Goal: Task Accomplishment & Management: Manage account settings

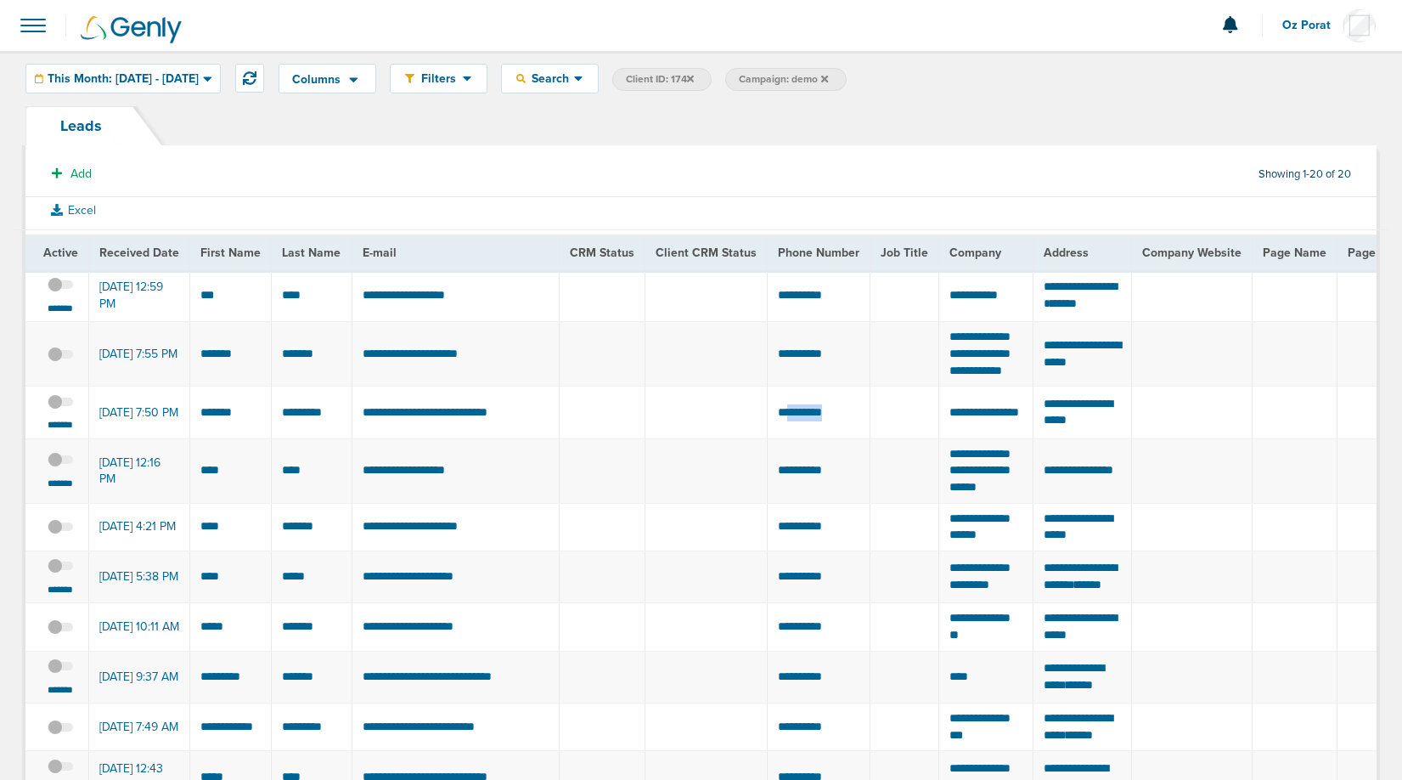
drag, startPoint x: 837, startPoint y: 440, endPoint x: 748, endPoint y: 440, distance: 89.2
click at [256, 79] on icon at bounding box center [250, 78] width 14 height 14
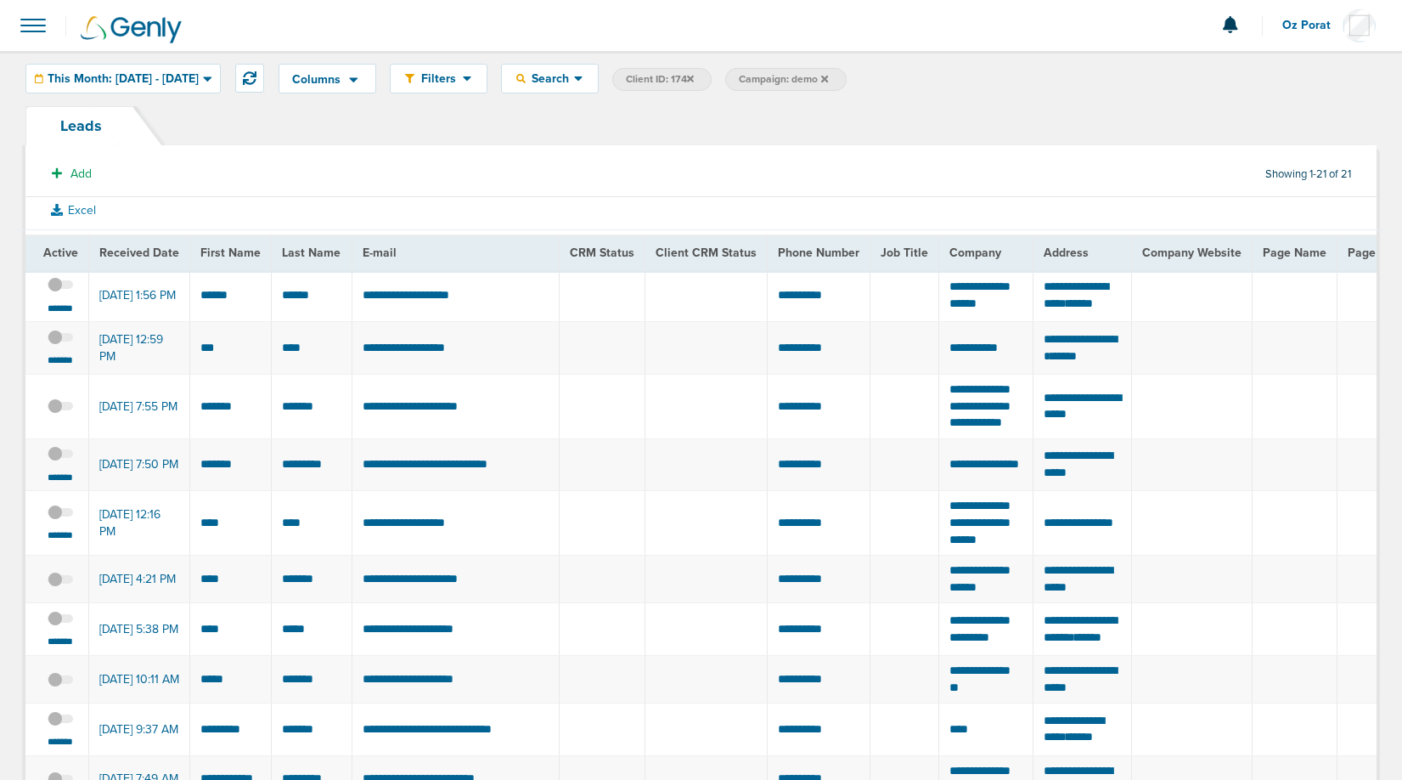
click at [62, 293] on span at bounding box center [60, 293] width 25 height 0
click at [60, 288] on input "checkbox" at bounding box center [60, 288] width 0 height 0
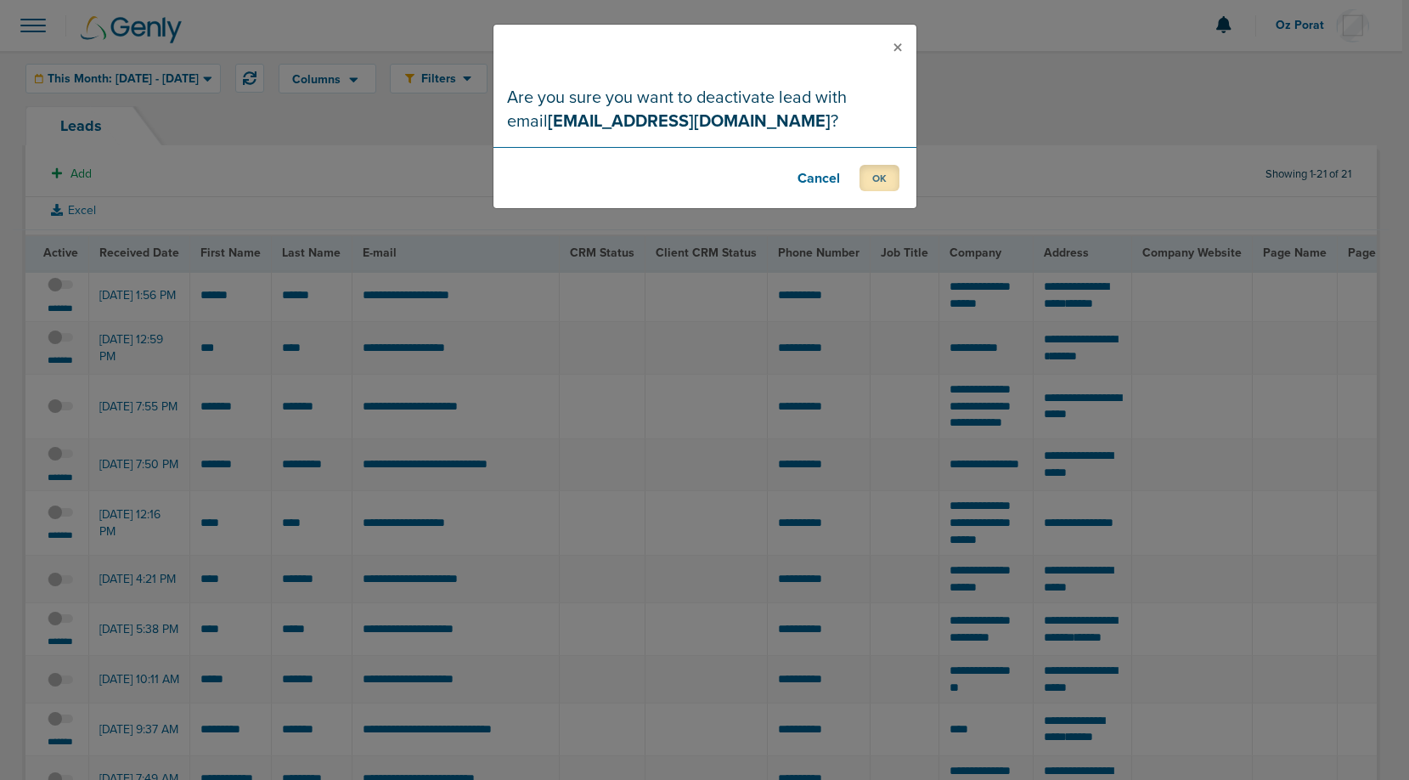
click at [878, 172] on button "OK" at bounding box center [879, 178] width 40 height 26
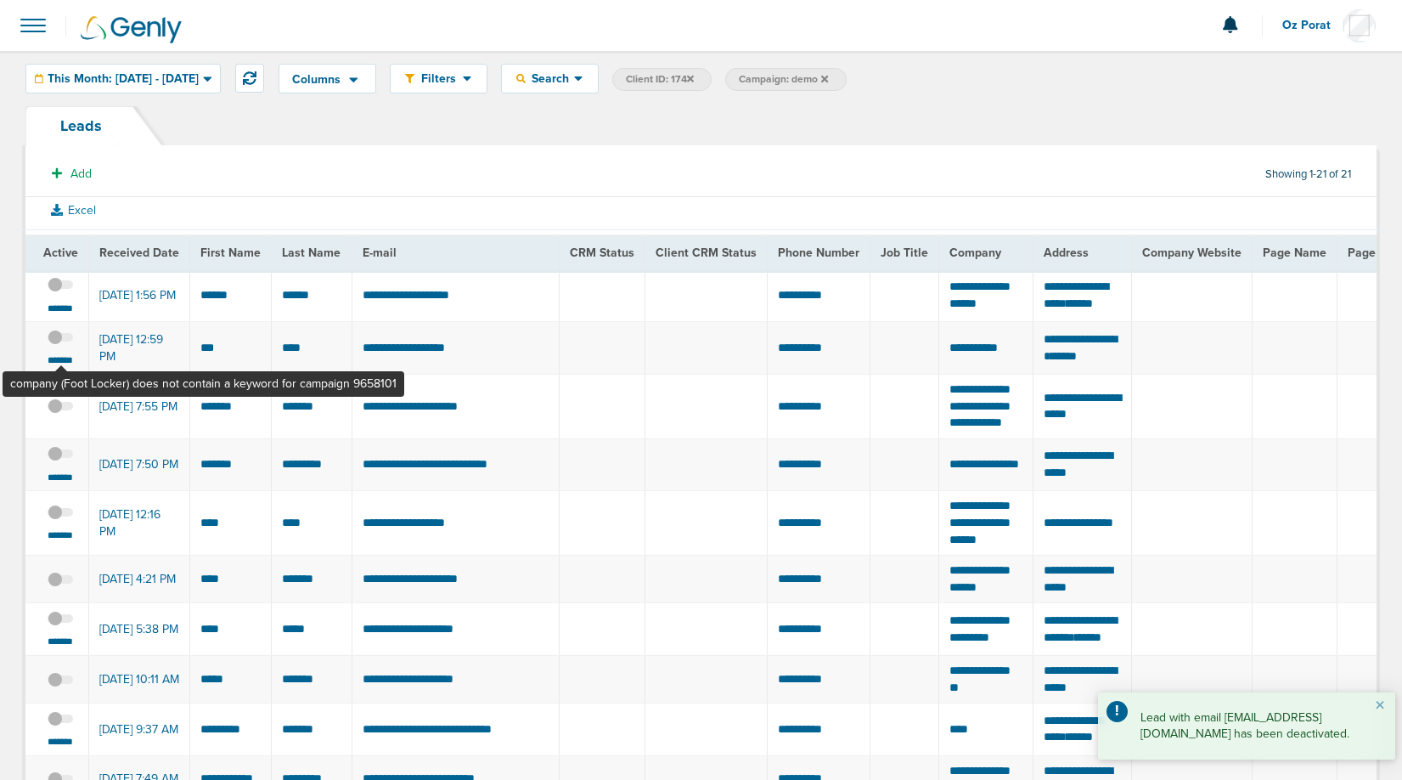
click at [62, 345] on label at bounding box center [60, 337] width 25 height 16
click at [60, 340] on input "checkbox" at bounding box center [60, 340] width 0 height 0
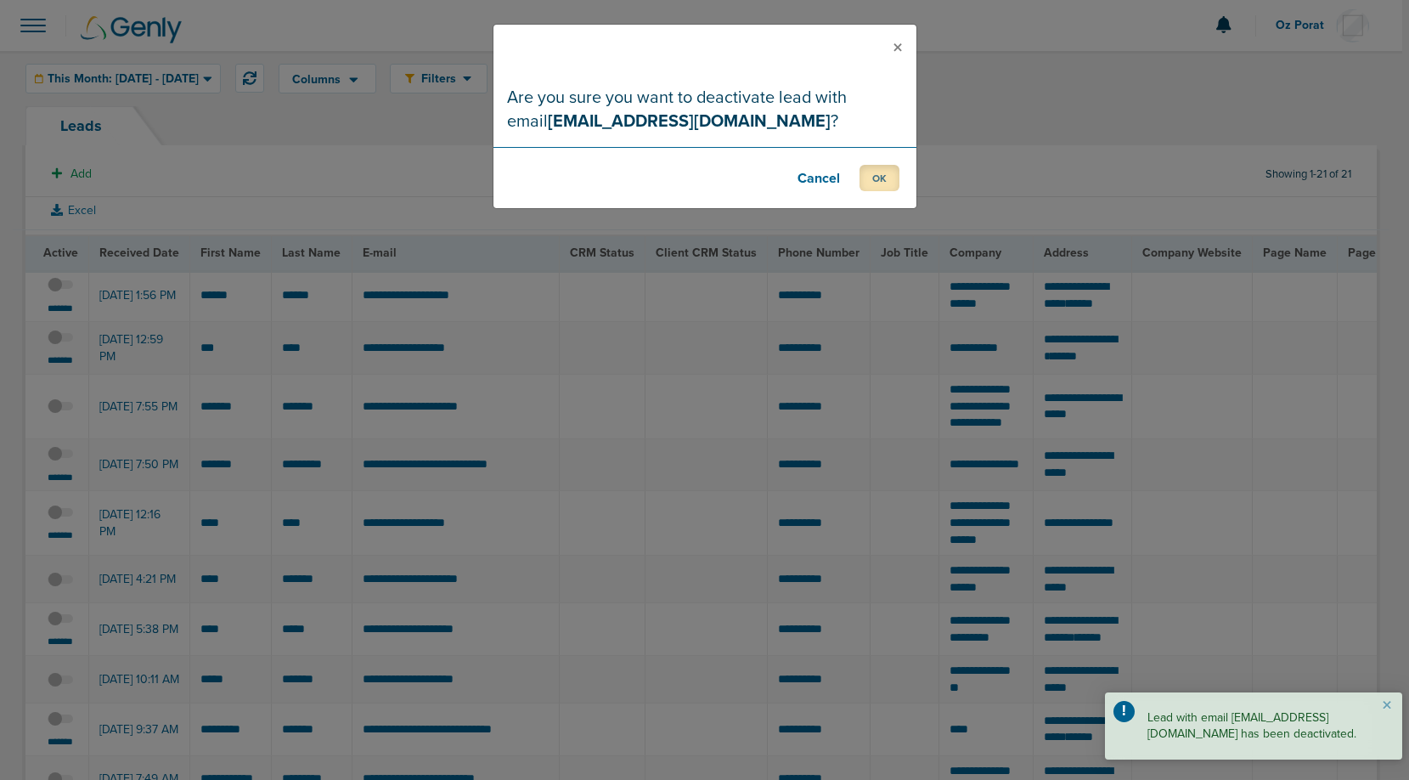
click at [869, 177] on button "OK" at bounding box center [879, 178] width 40 height 26
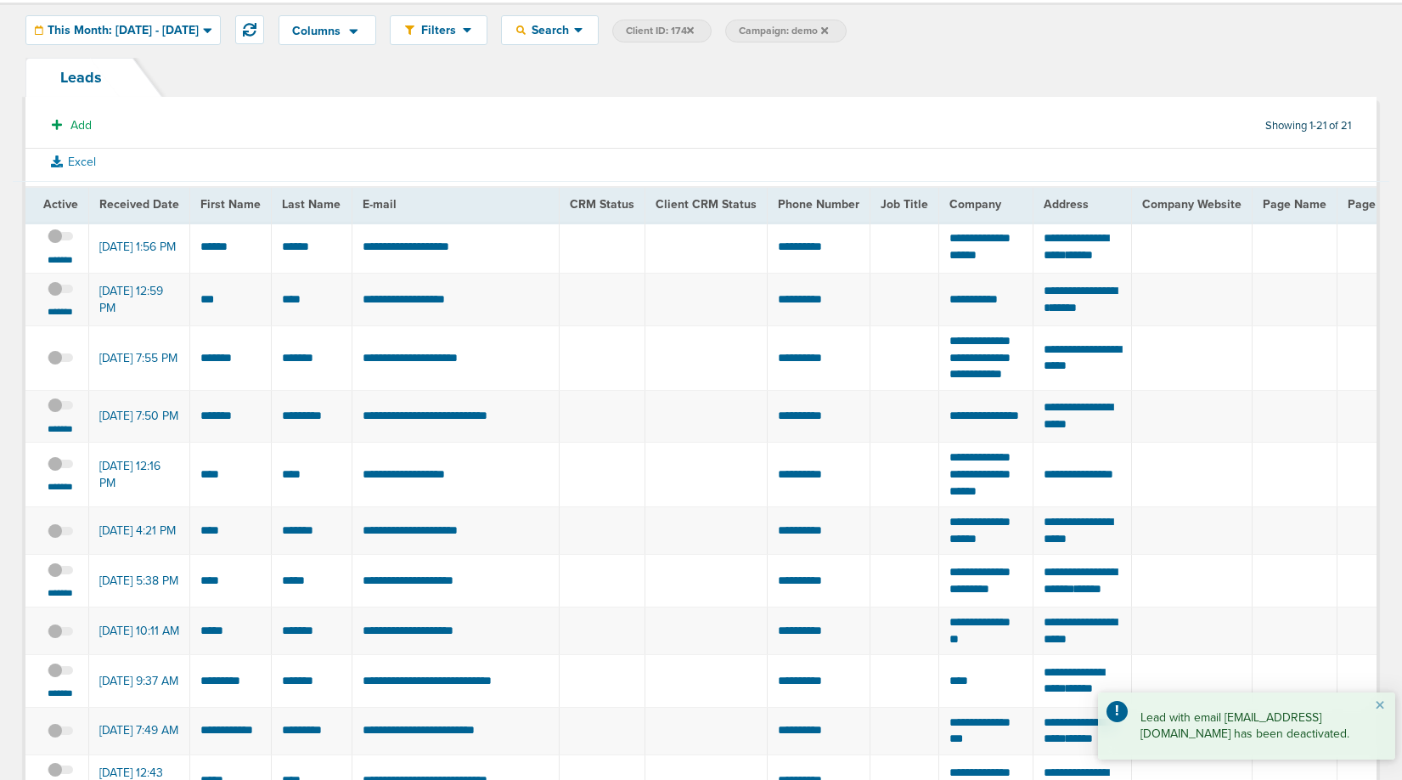
scroll to position [54, 0]
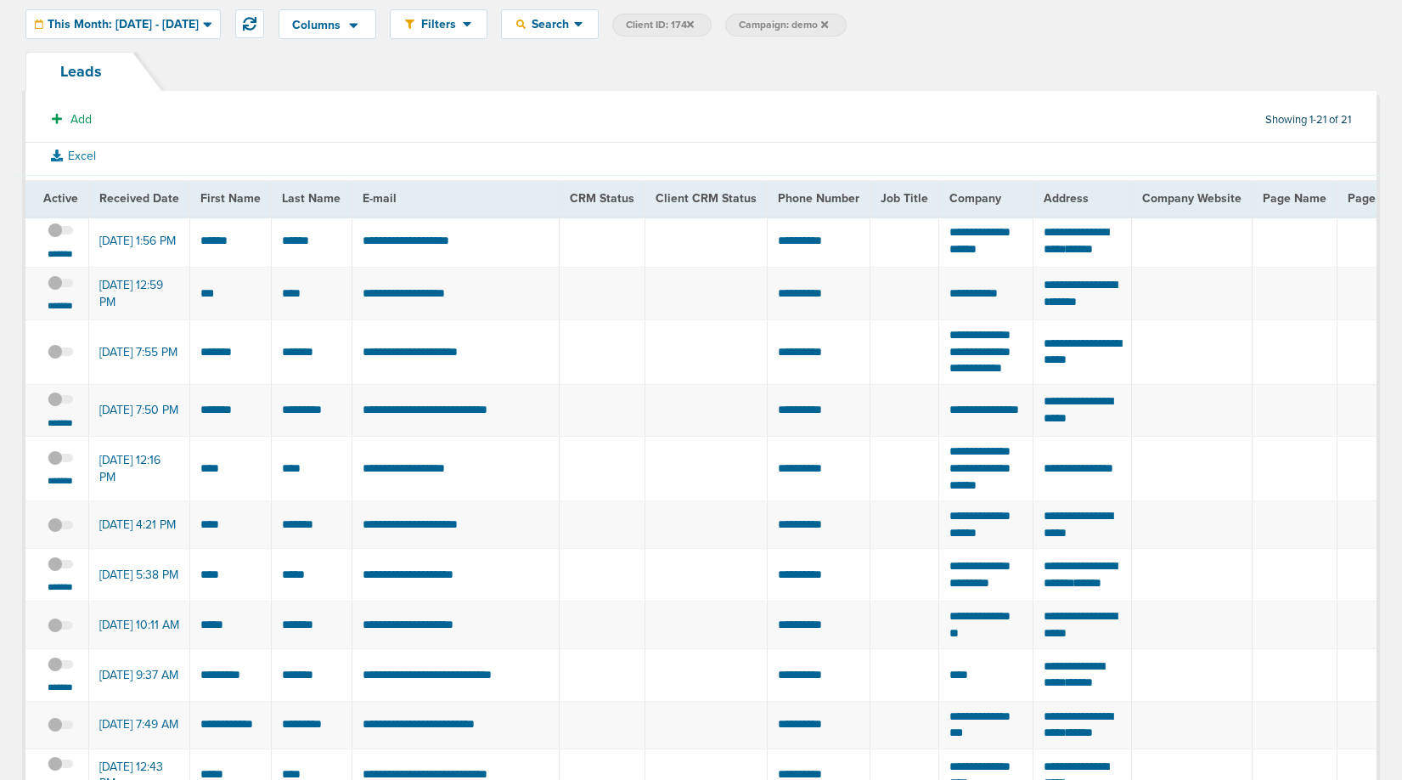
click at [60, 572] on span at bounding box center [60, 572] width 25 height 0
click at [60, 566] on input "checkbox" at bounding box center [60, 566] width 0 height 0
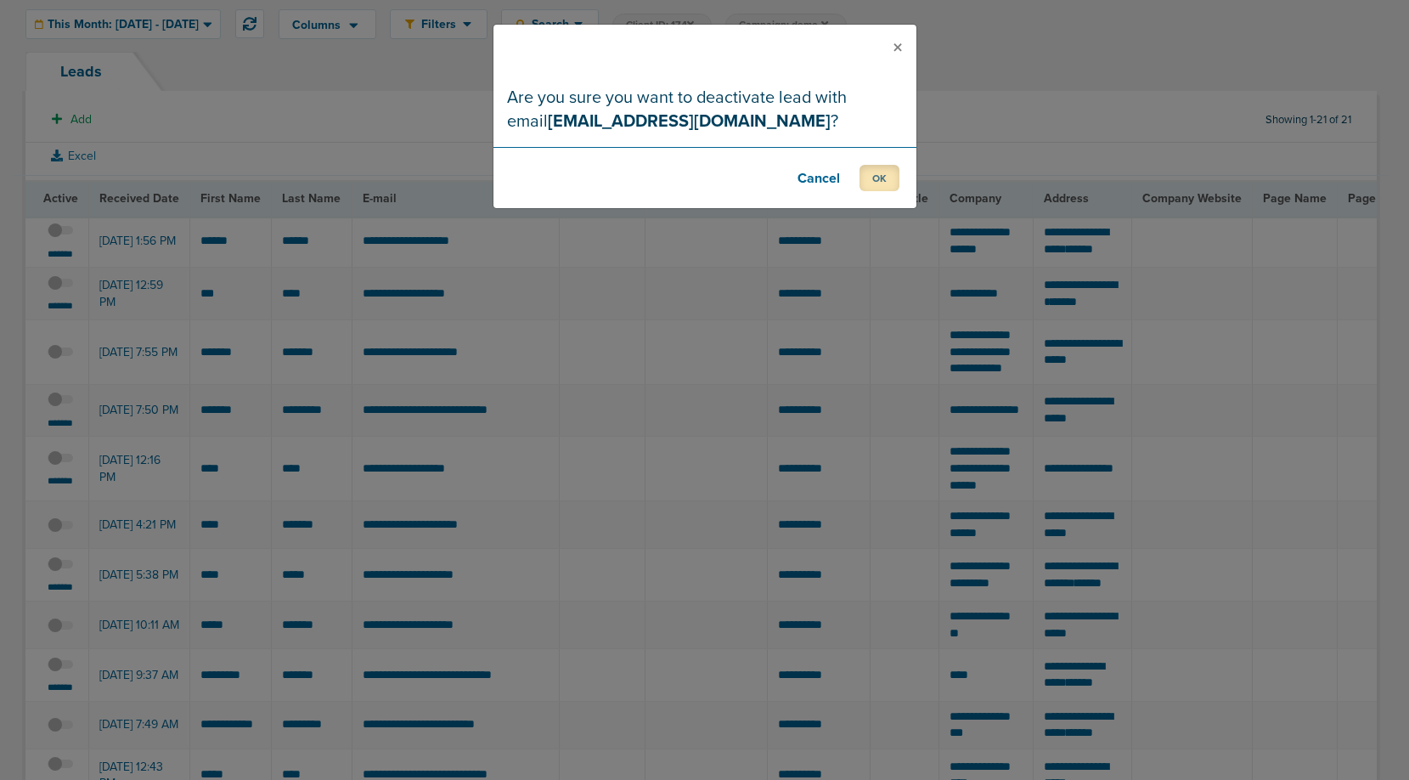
click at [878, 169] on button "OK" at bounding box center [879, 178] width 40 height 26
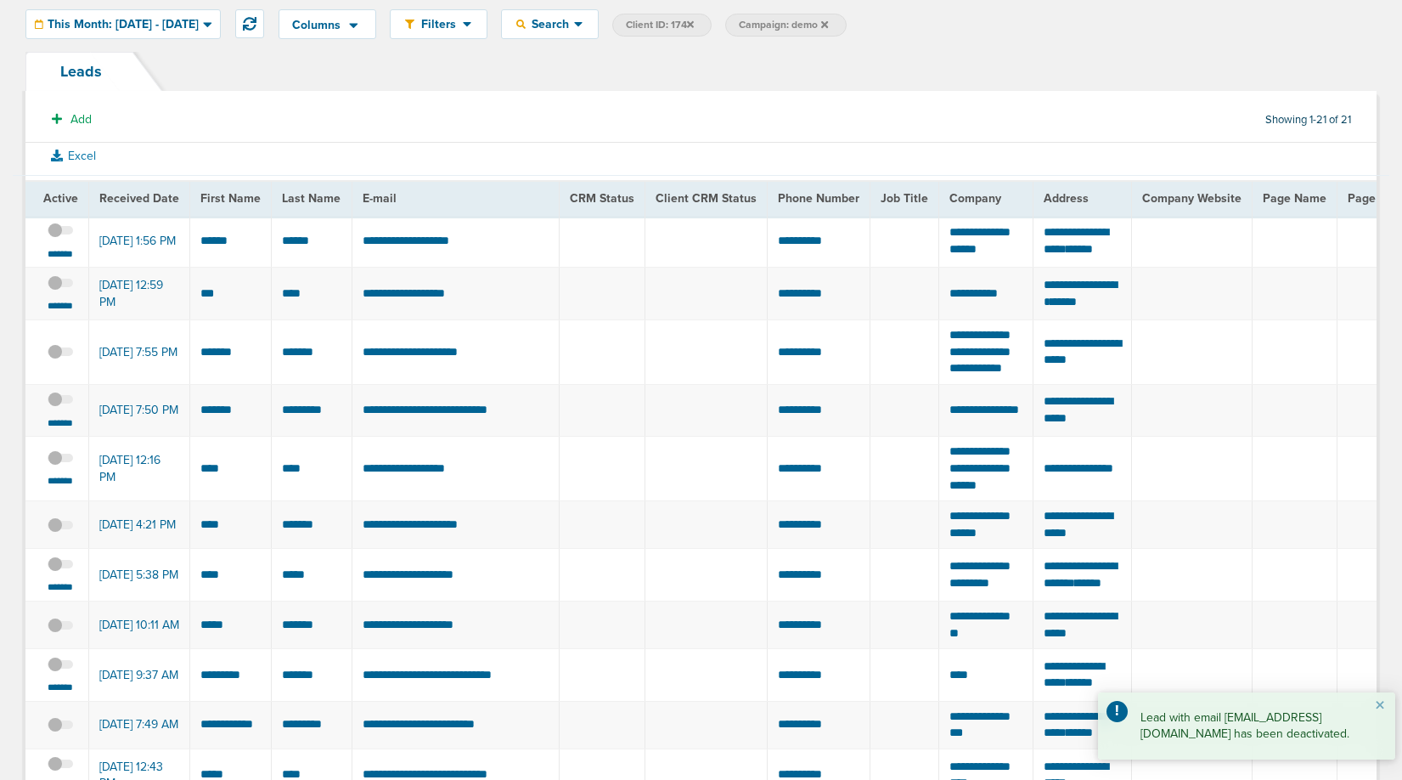
click at [66, 408] on span at bounding box center [60, 408] width 25 height 0
click at [60, 403] on input "checkbox" at bounding box center [60, 403] width 0 height 0
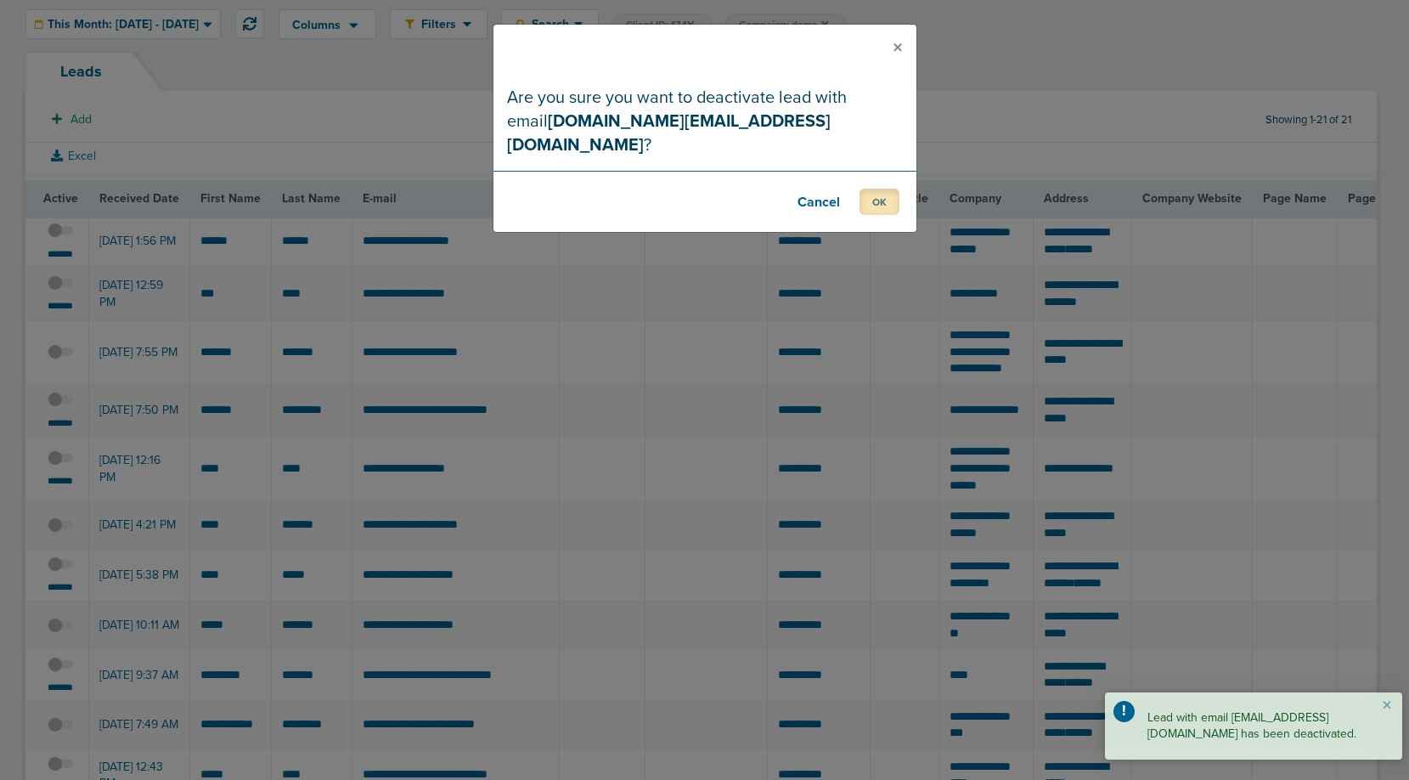
click at [875, 189] on button "OK" at bounding box center [879, 202] width 40 height 26
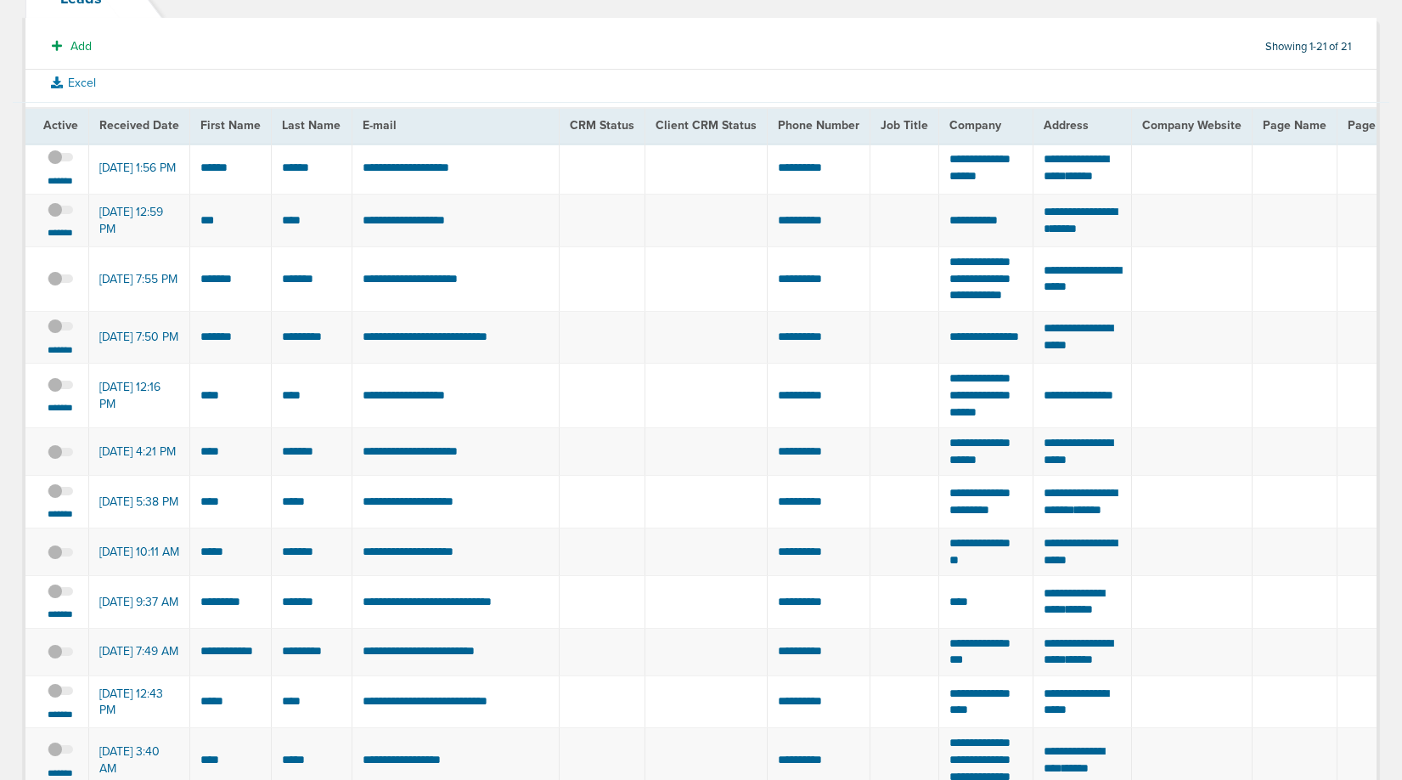
scroll to position [0, 0]
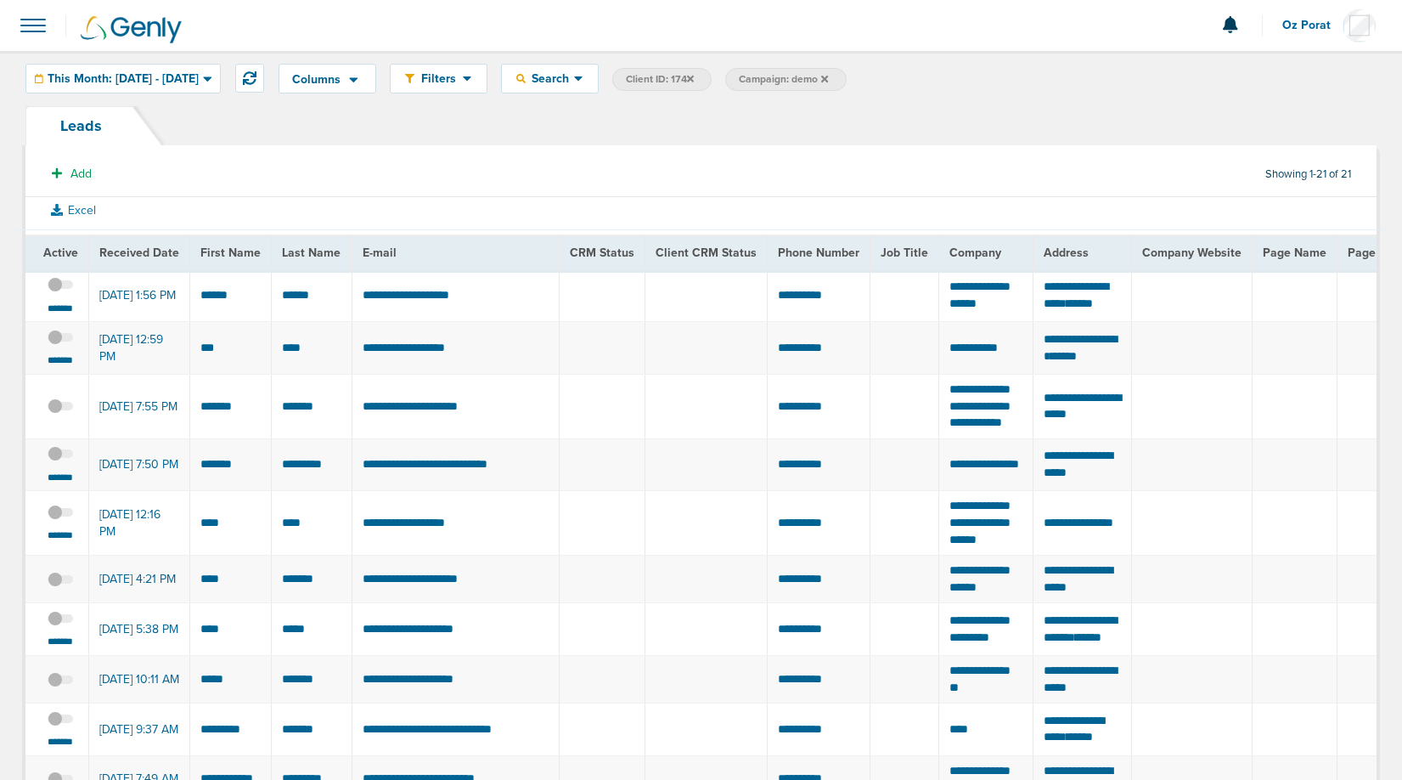
click at [694, 78] on icon at bounding box center [690, 78] width 7 height 7
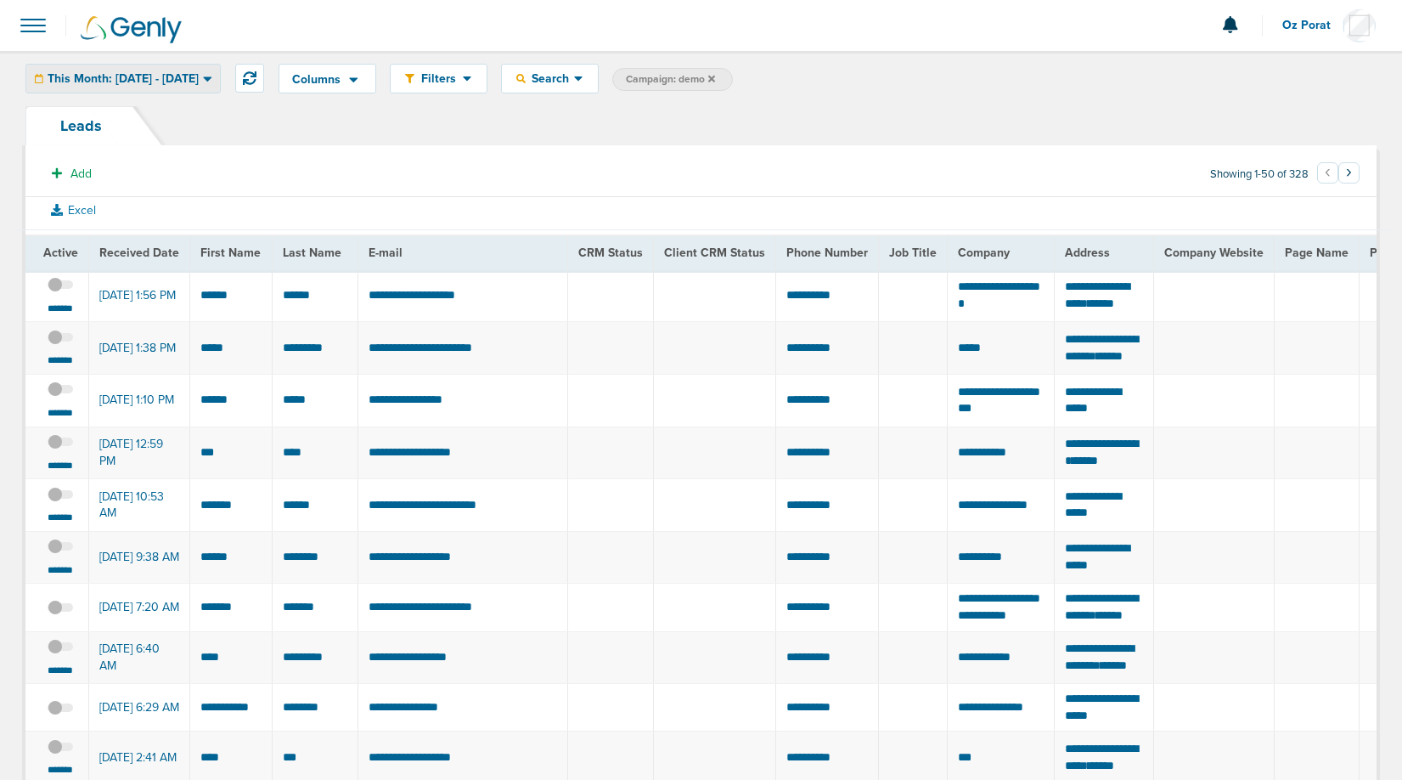
click at [178, 83] on span "This Month: [DATE] - [DATE]" at bounding box center [123, 79] width 151 height 12
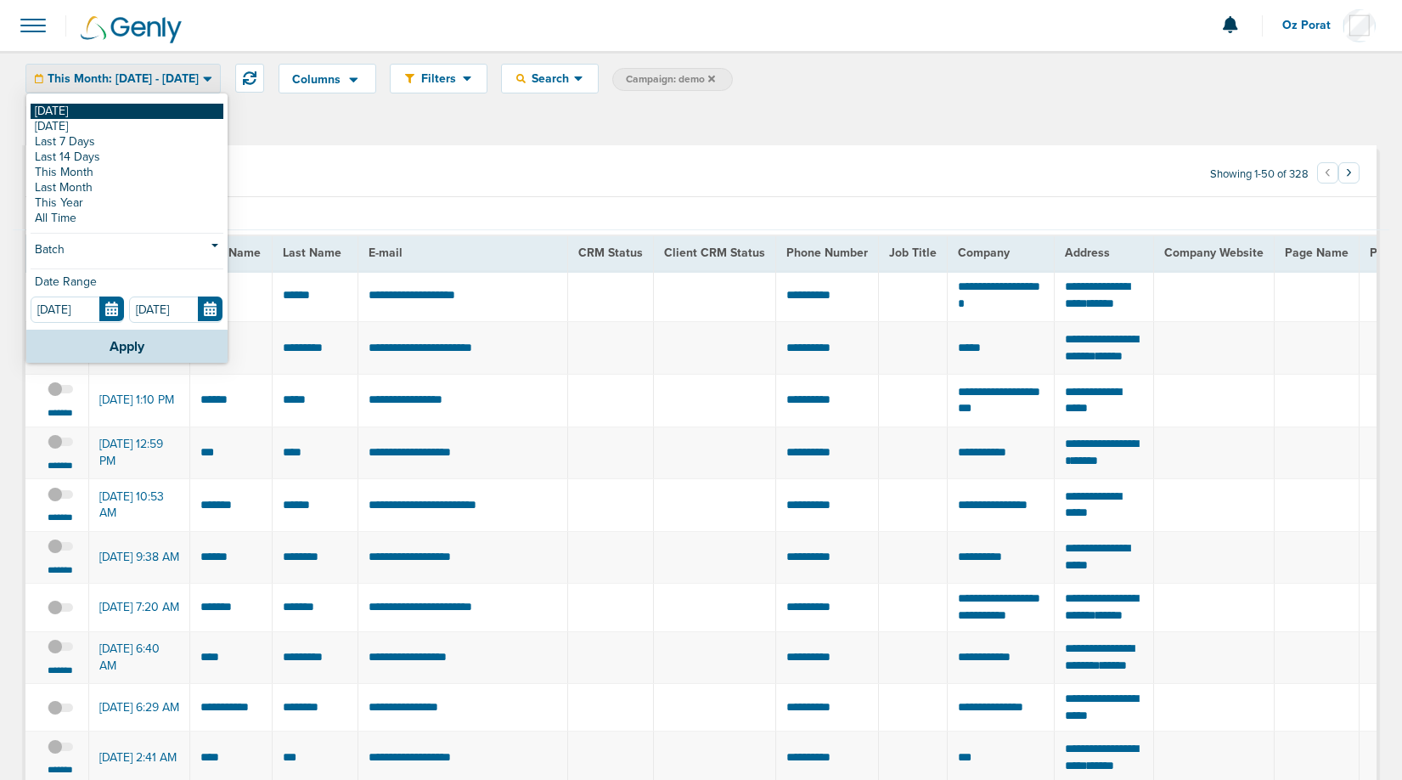
click at [110, 116] on link "[DATE]" at bounding box center [127, 111] width 193 height 15
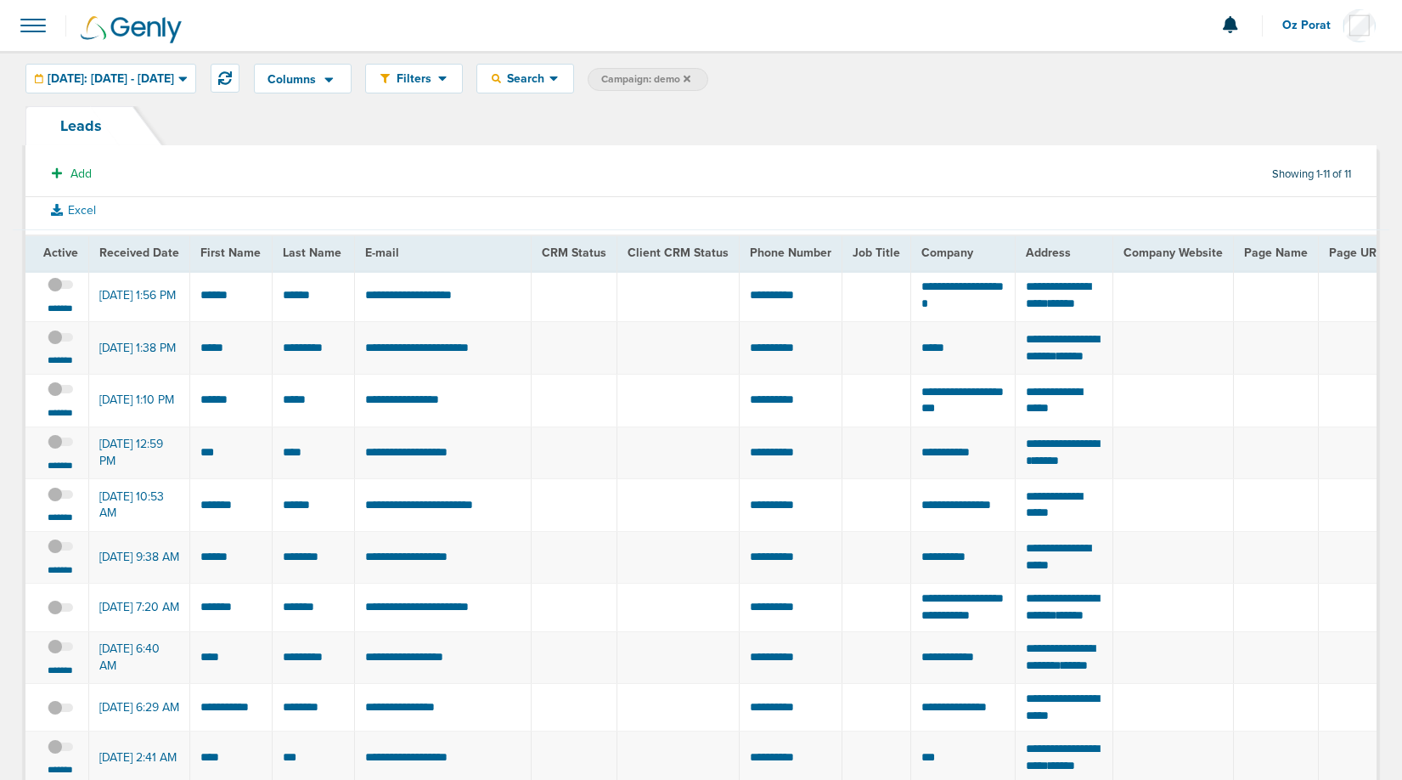
click at [690, 80] on icon at bounding box center [687, 78] width 7 height 7
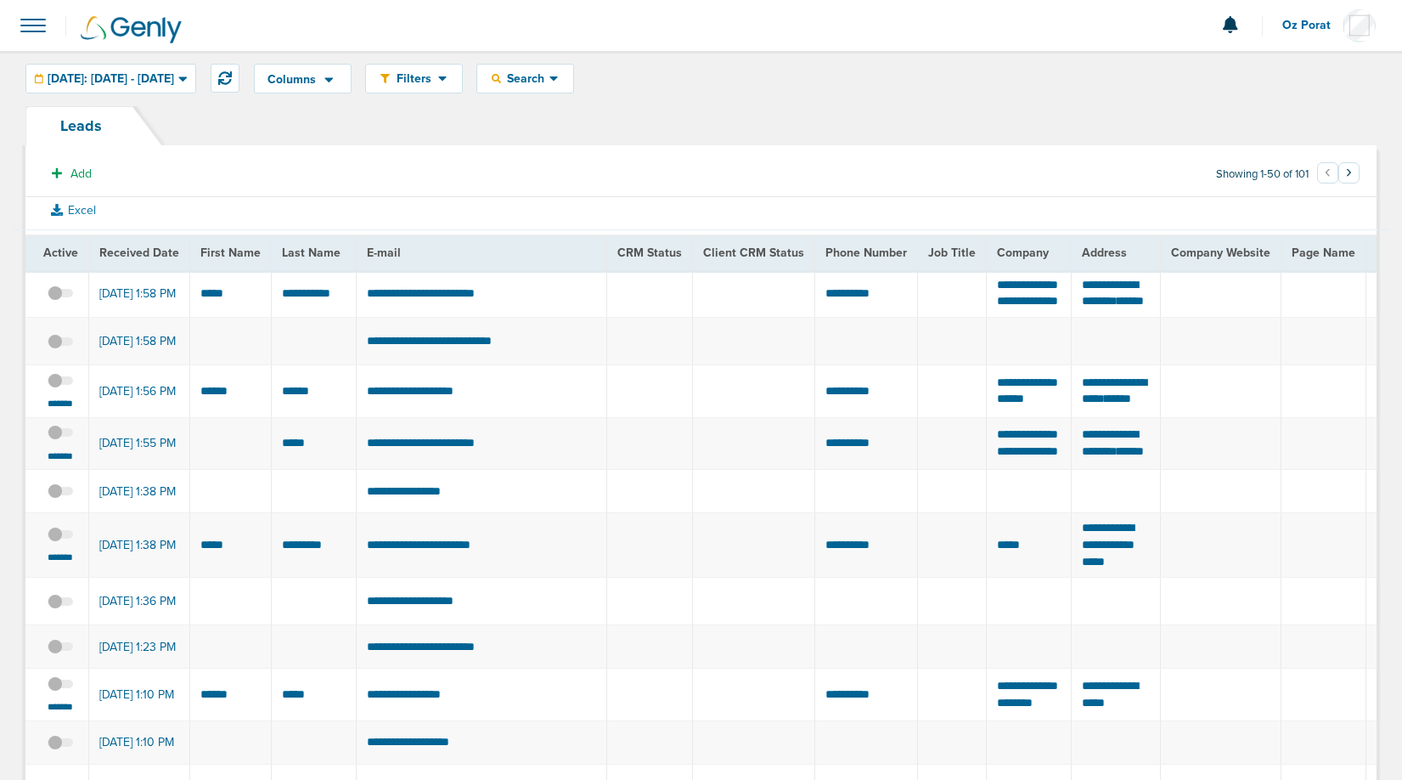
click at [24, 20] on span at bounding box center [32, 25] width 37 height 37
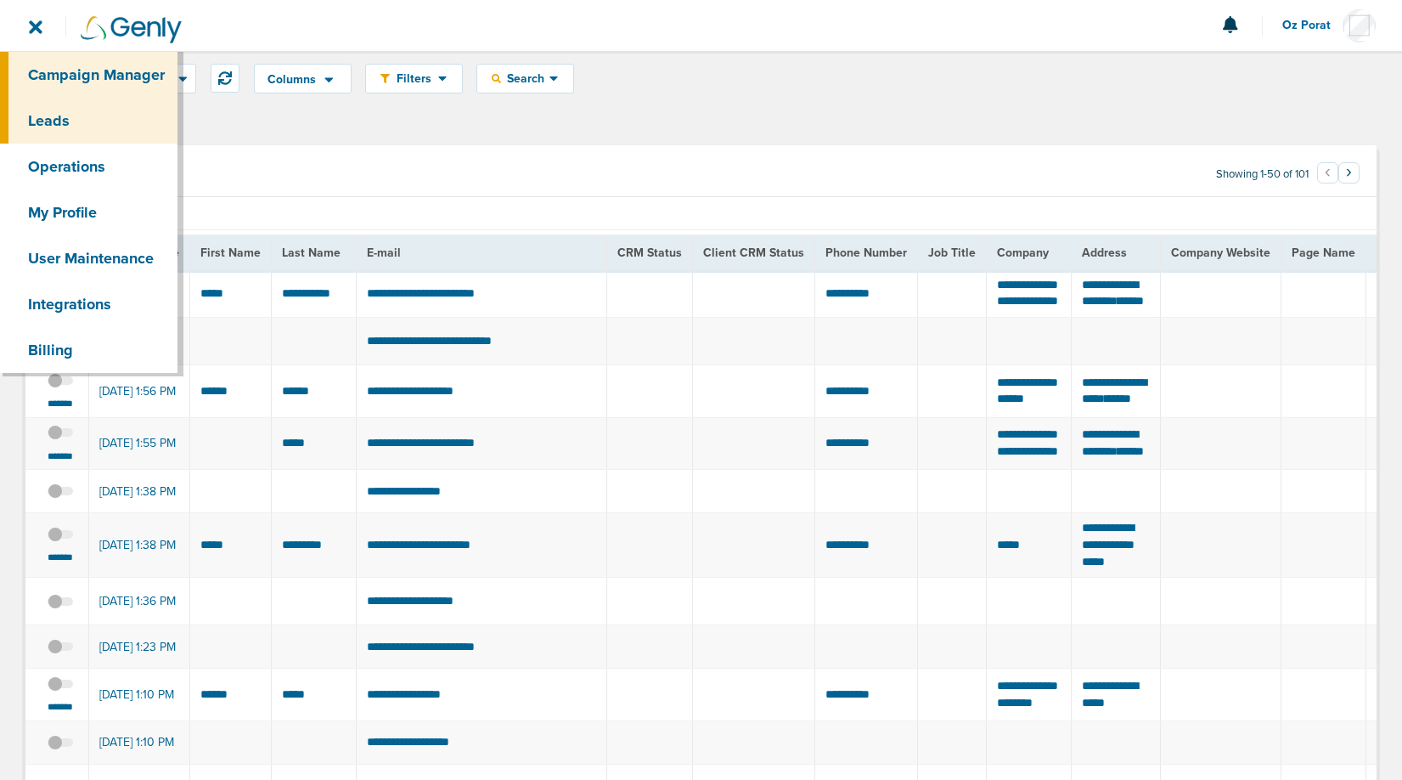
click at [58, 72] on link "Campaign Manager" at bounding box center [88, 75] width 177 height 46
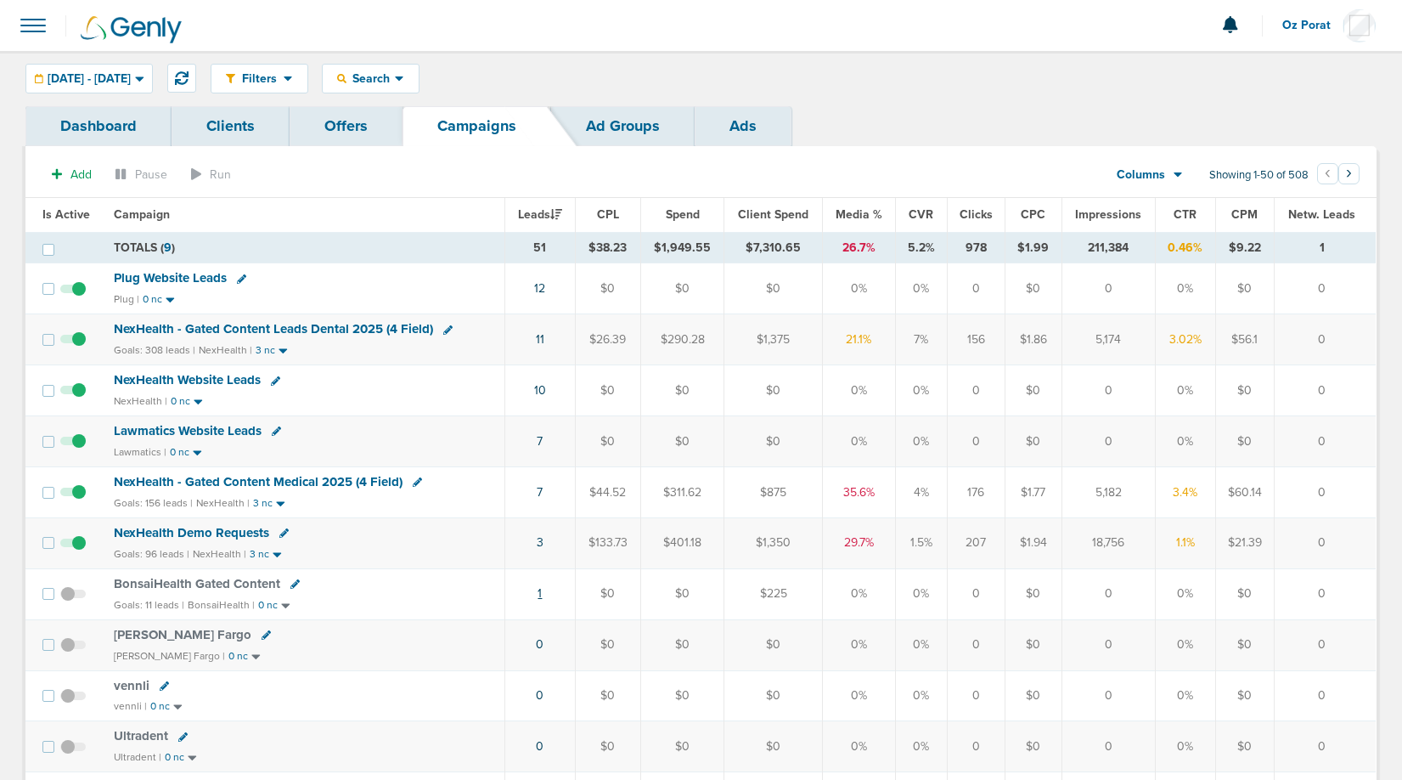
click at [542, 594] on link "1" at bounding box center [540, 593] width 4 height 14
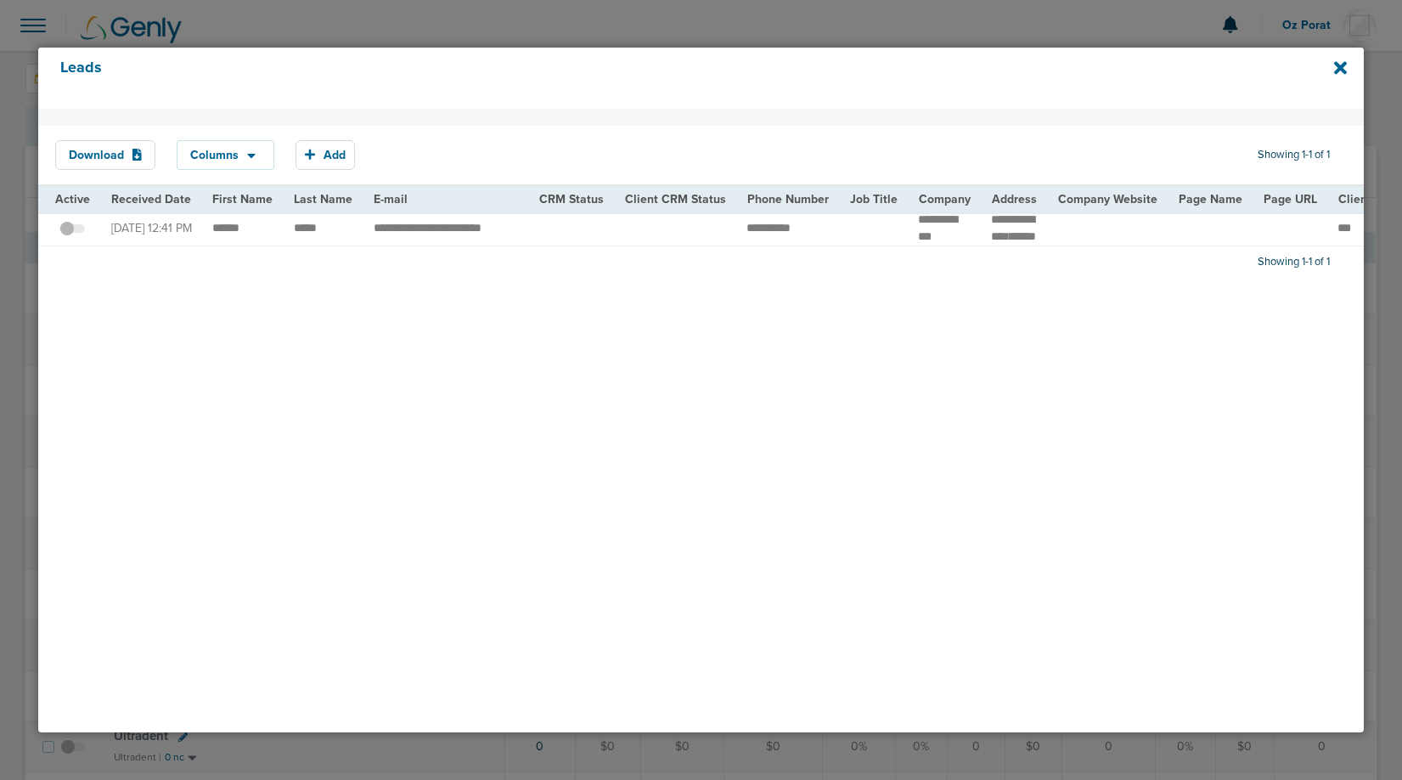
click at [70, 237] on span at bounding box center [71, 237] width 25 height 0
click at [72, 231] on input "checkbox" at bounding box center [72, 231] width 0 height 0
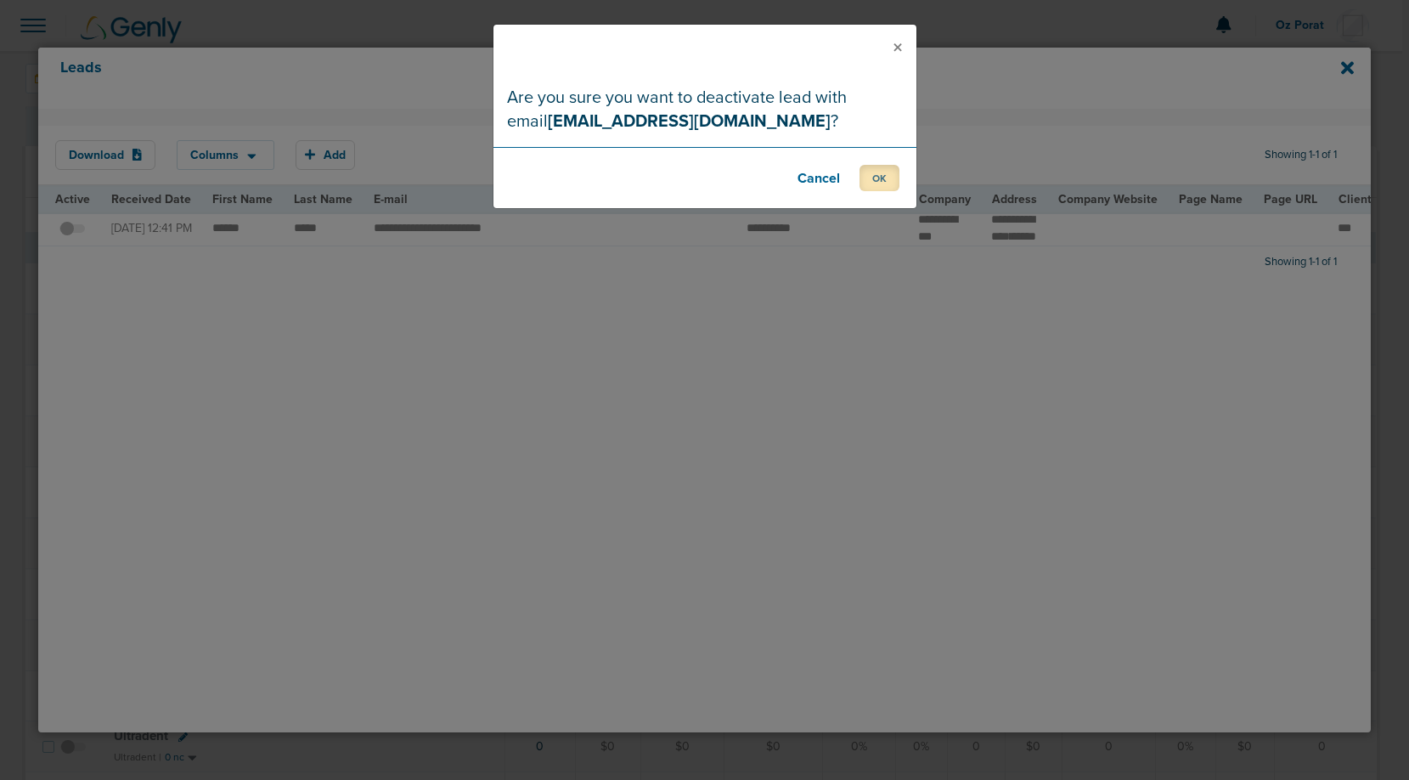
click at [874, 173] on button "OK" at bounding box center [879, 178] width 40 height 26
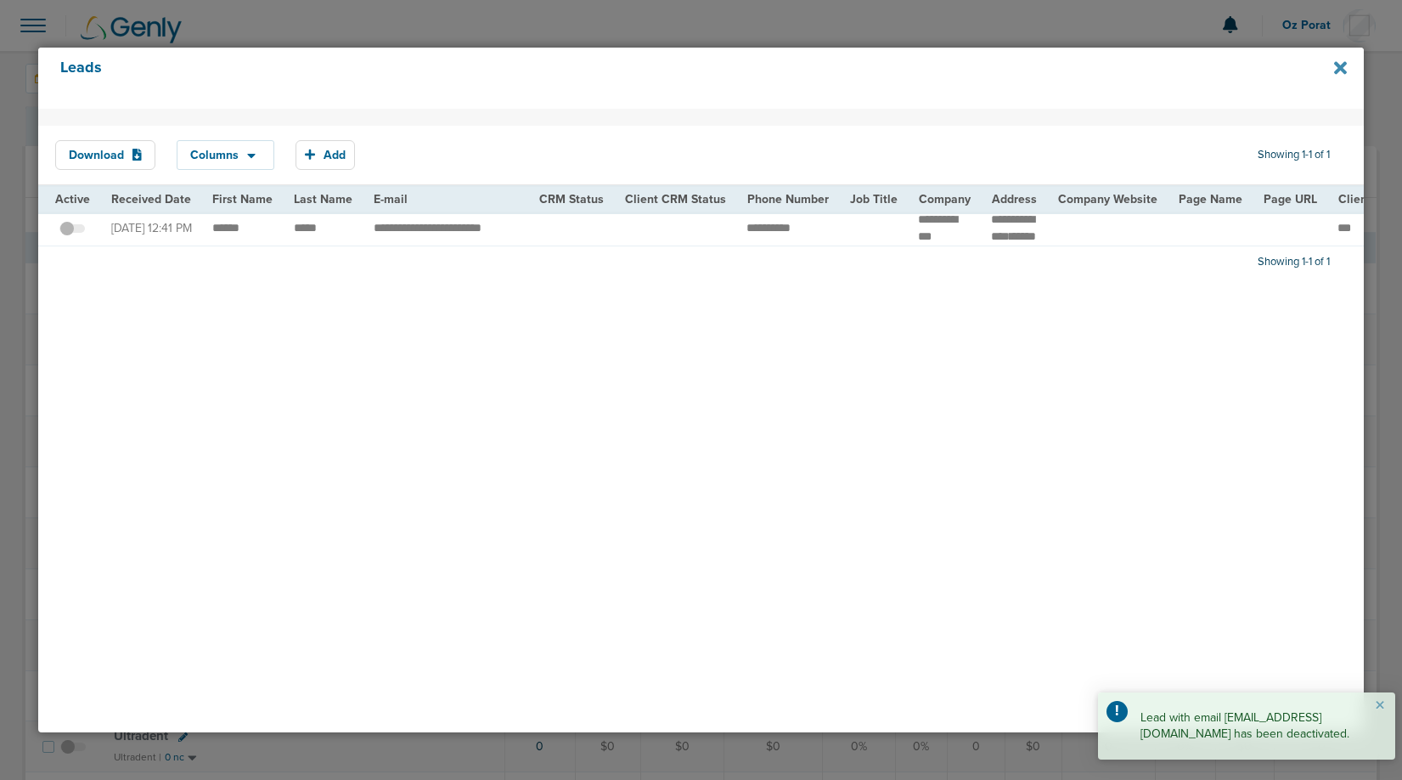
click at [1338, 63] on icon at bounding box center [1340, 68] width 13 height 19
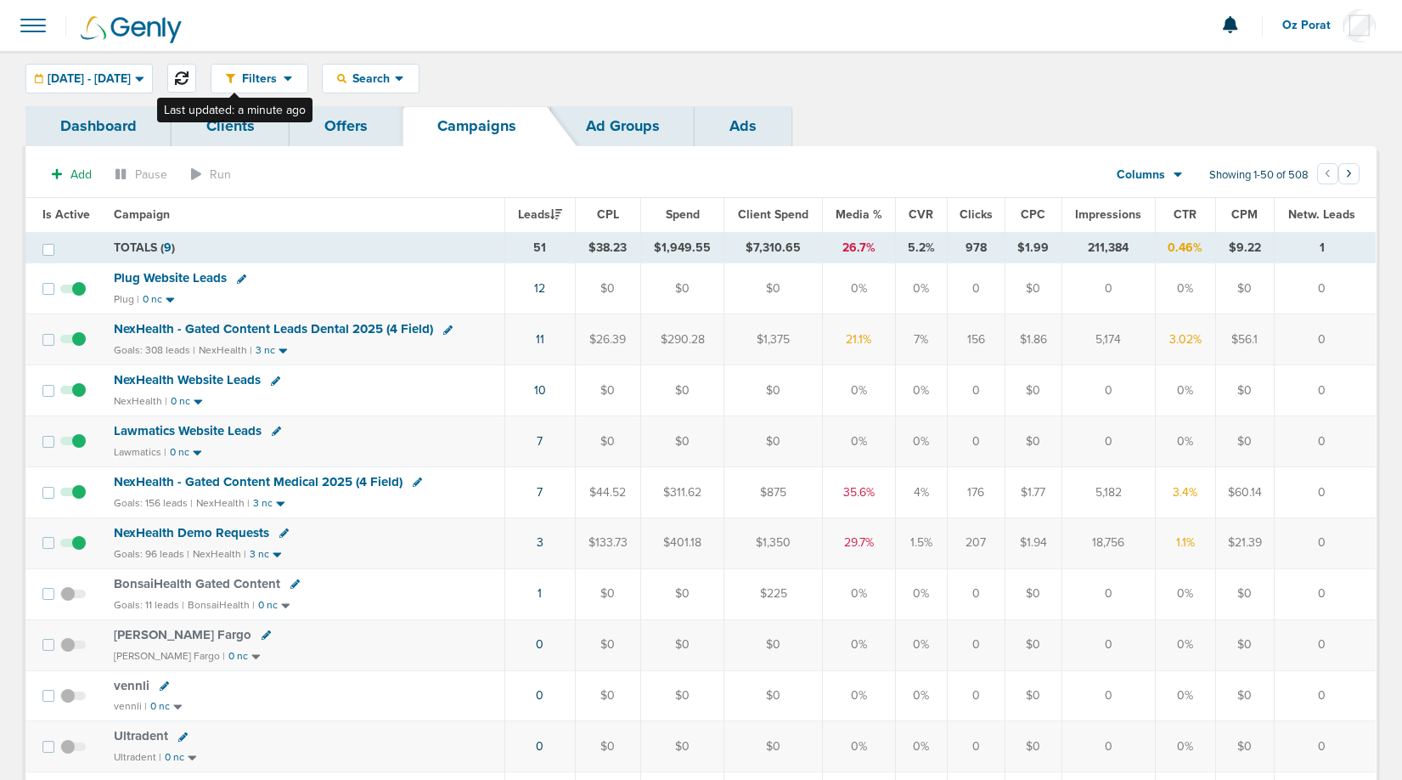
click at [189, 77] on icon at bounding box center [182, 78] width 14 height 14
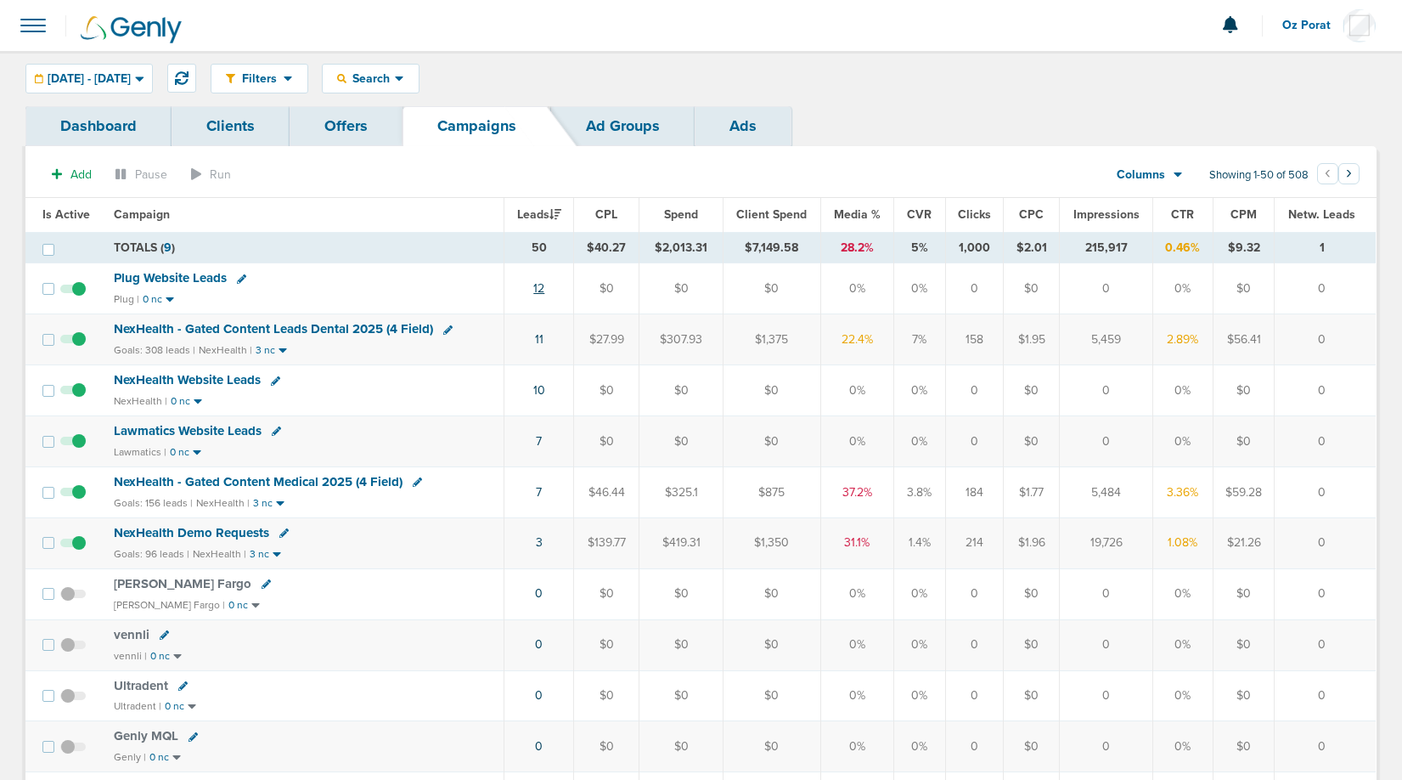
click at [541, 285] on link "12" at bounding box center [538, 288] width 11 height 14
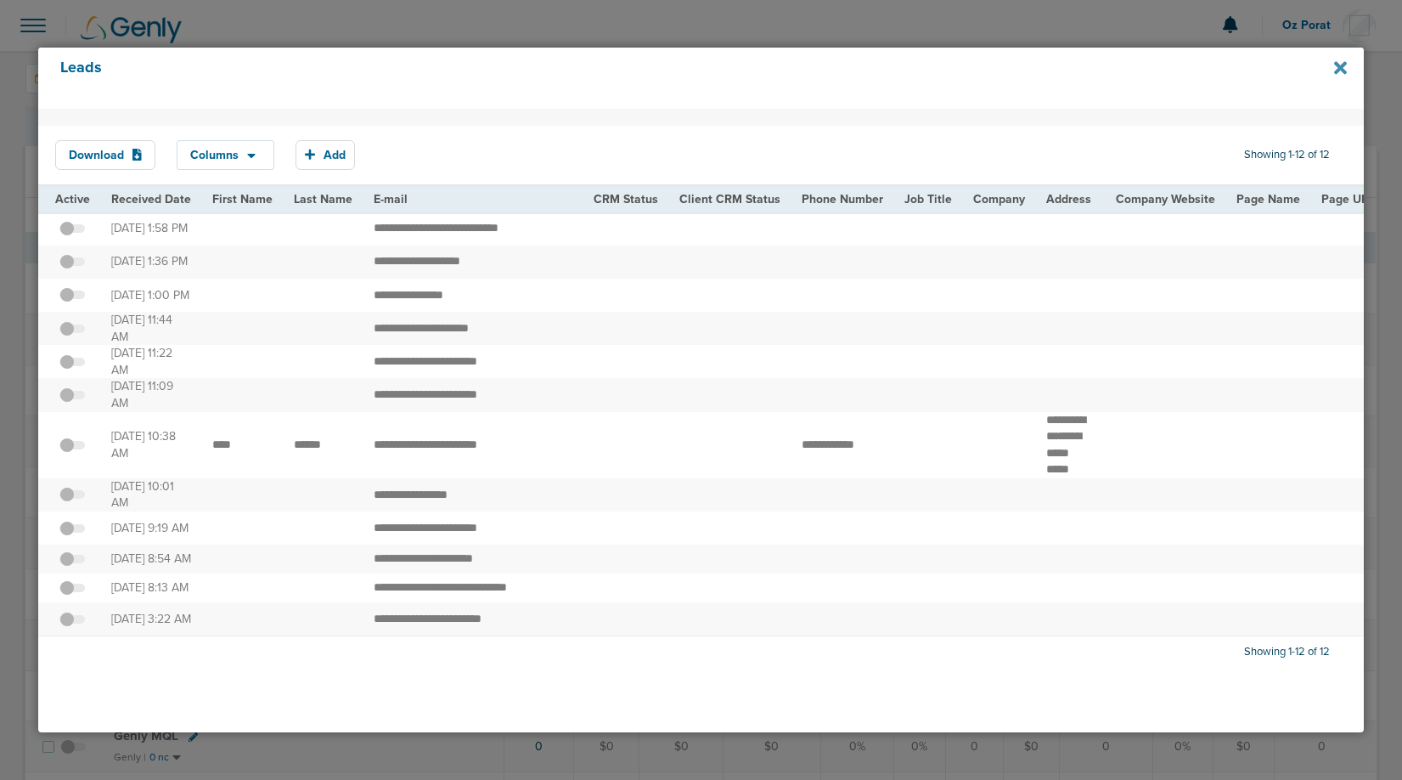
click at [1344, 64] on icon at bounding box center [1340, 67] width 13 height 13
